Goal: Task Accomplishment & Management: Manage account settings

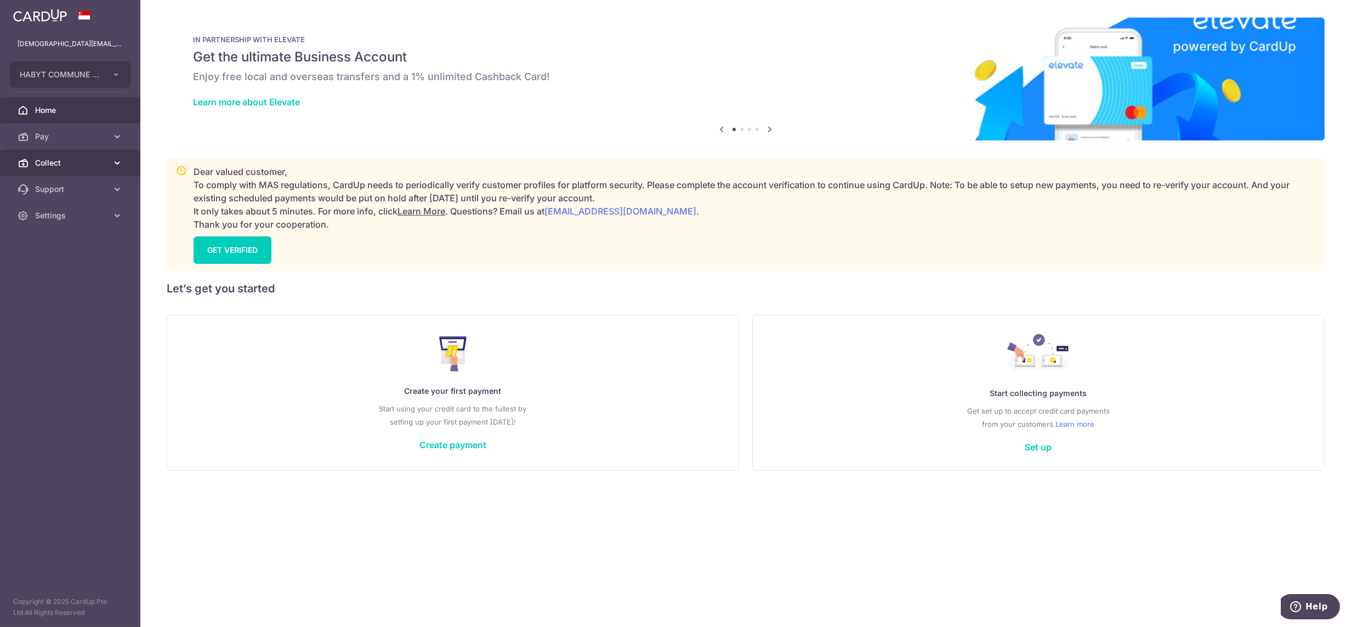
click at [67, 159] on span "Collect" at bounding box center [71, 162] width 72 height 11
click at [64, 180] on link "Dashboard" at bounding box center [70, 189] width 140 height 26
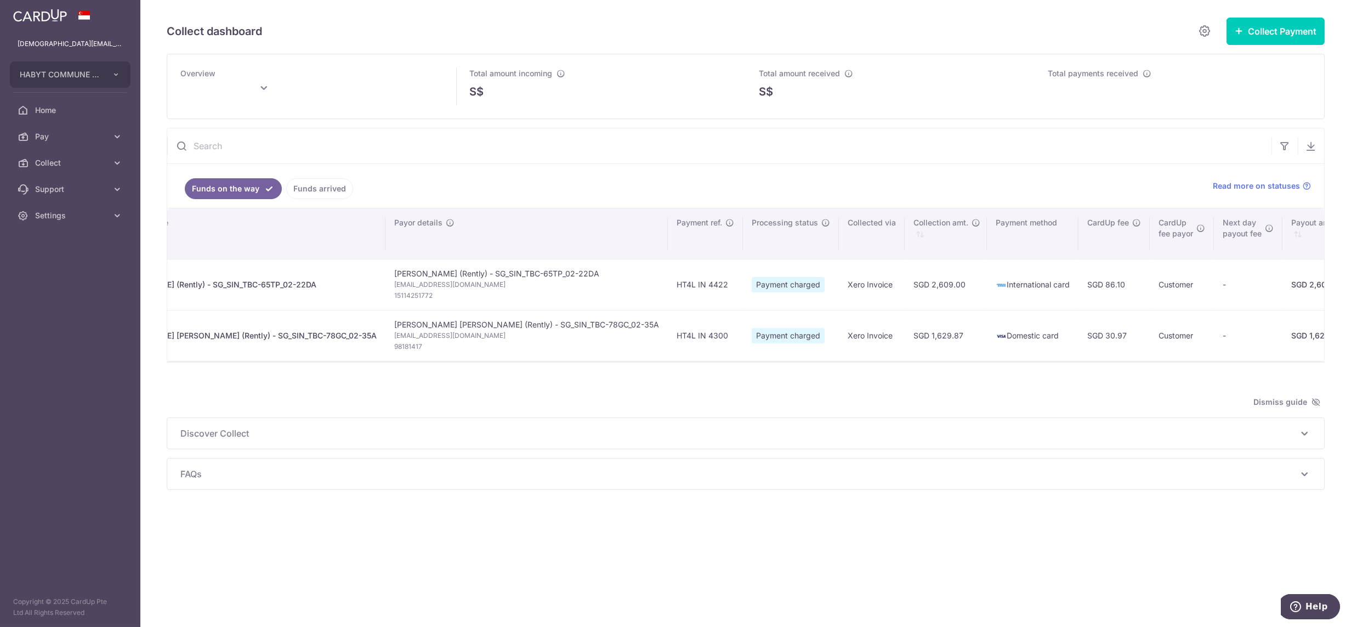
scroll to position [0, 68]
click at [49, 215] on span "Settings" at bounding box center [71, 215] width 72 height 11
click at [66, 261] on link "Logout" at bounding box center [70, 268] width 140 height 26
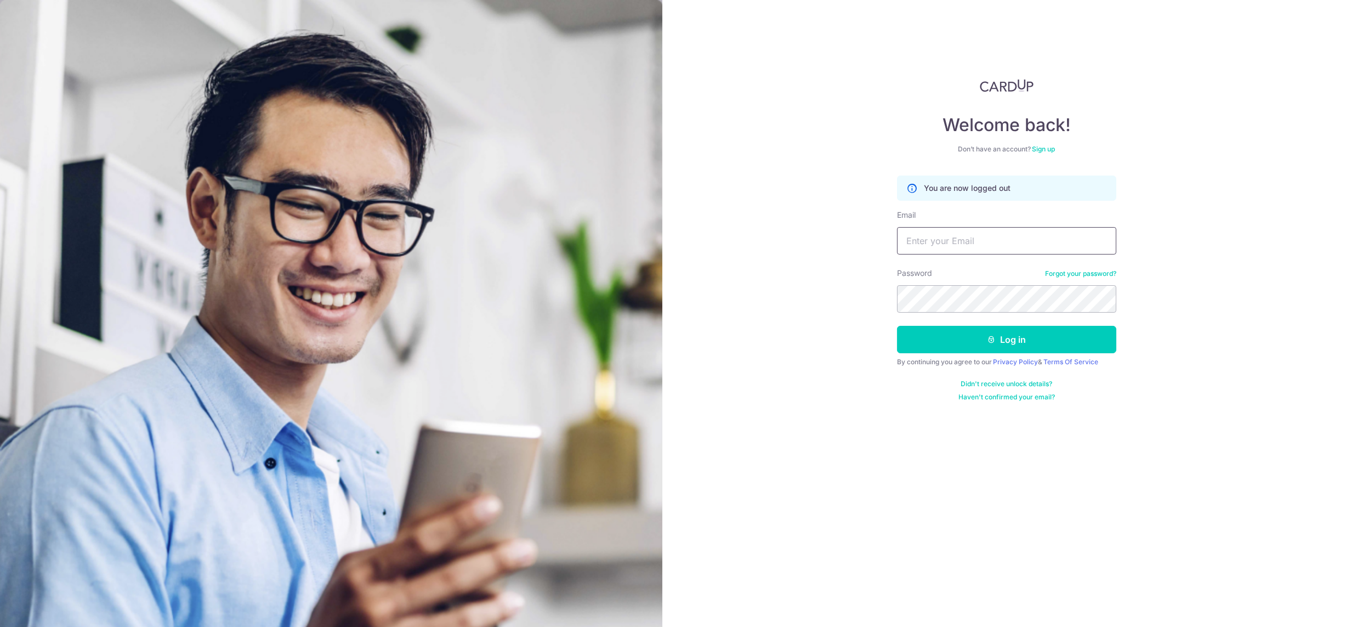
click at [1002, 243] on input "Email" at bounding box center [1006, 240] width 219 height 27
type input "lady.labarda+heast@habyt.com"
click at [977, 332] on button "Log in" at bounding box center [1006, 339] width 219 height 27
